Goal: Book appointment/travel/reservation

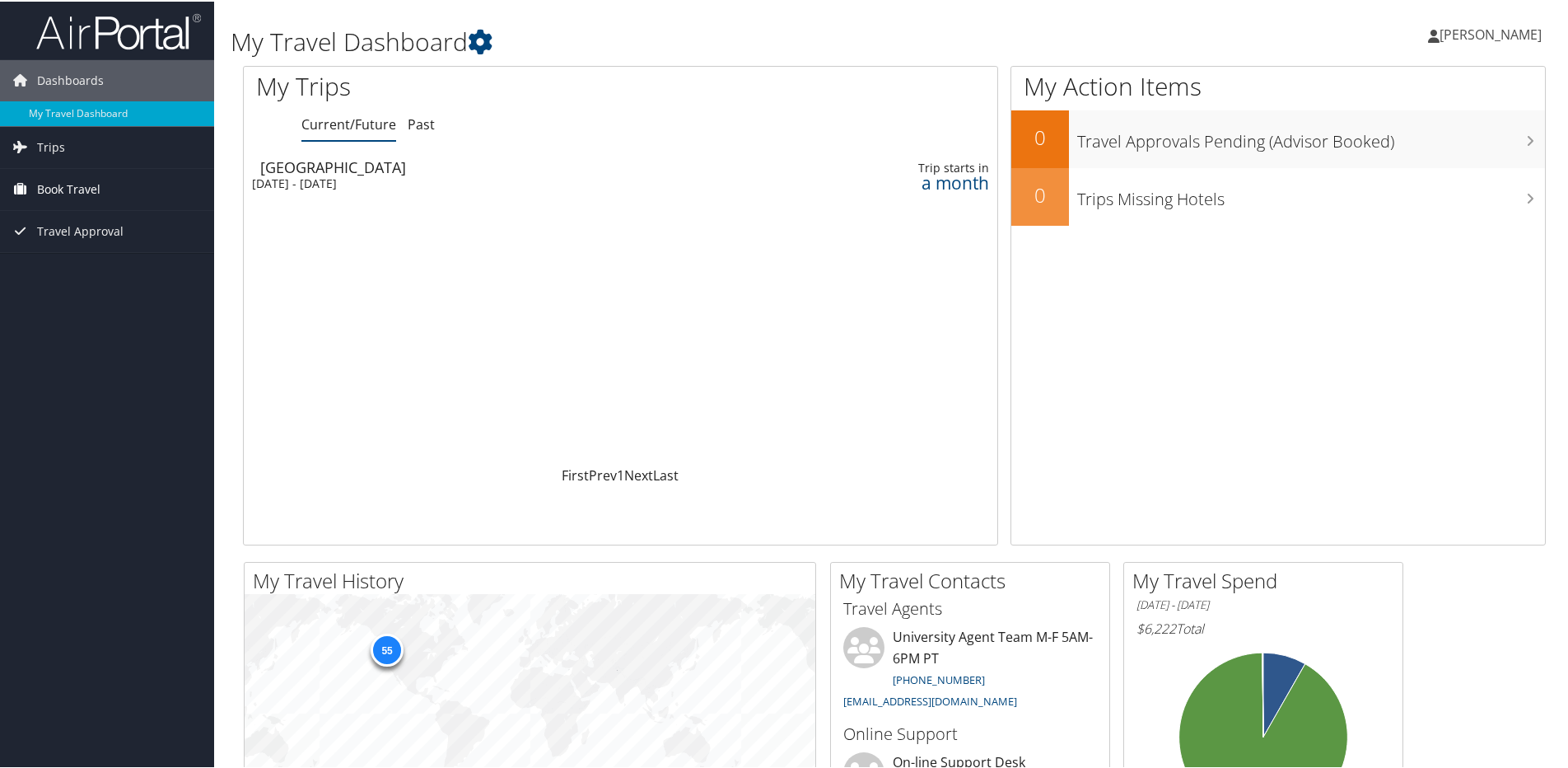
click at [66, 183] on span "Book Travel" at bounding box center [69, 188] width 64 height 41
click at [103, 269] on link "Book/Manage Online Trips" at bounding box center [107, 270] width 214 height 25
